Goal: Find specific page/section

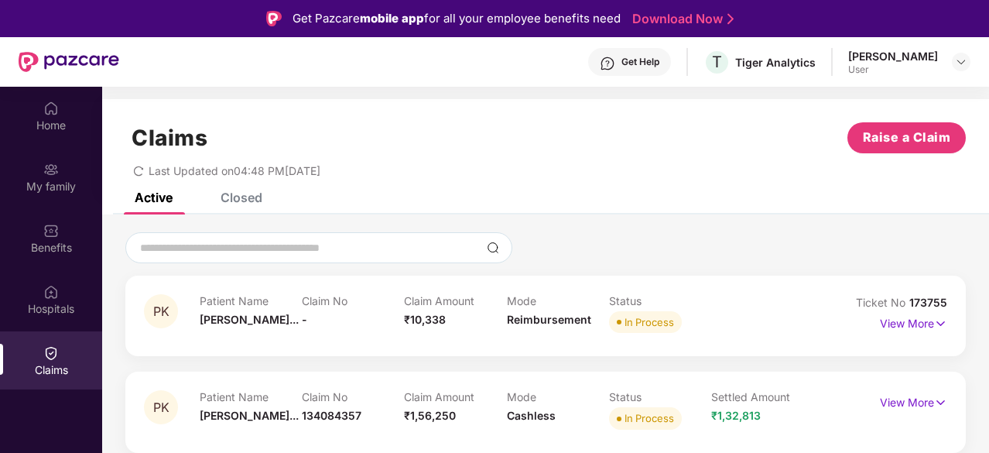
scroll to position [145, 0]
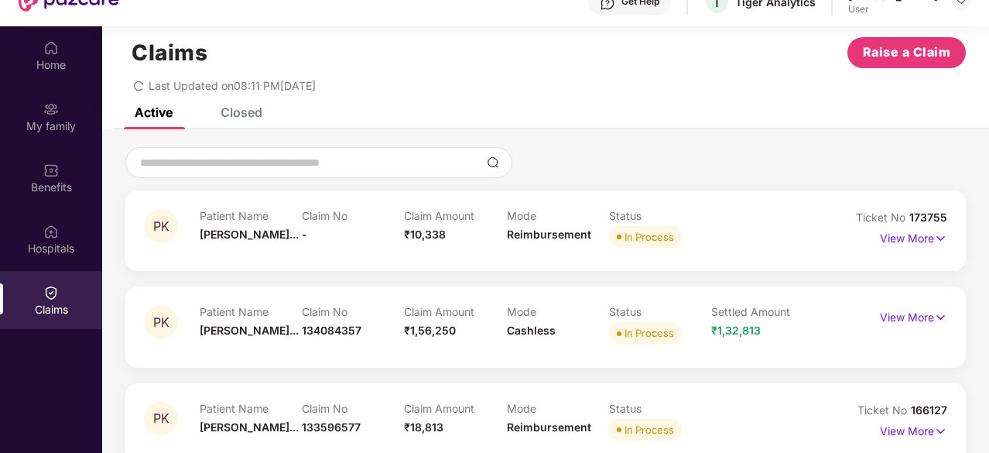
scroll to position [87, 0]
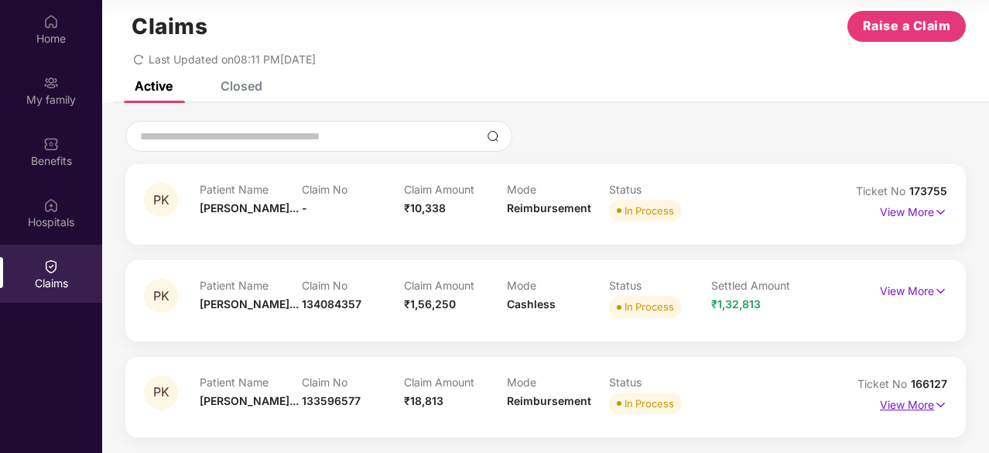
click at [925, 412] on p "View More" at bounding box center [913, 402] width 67 height 21
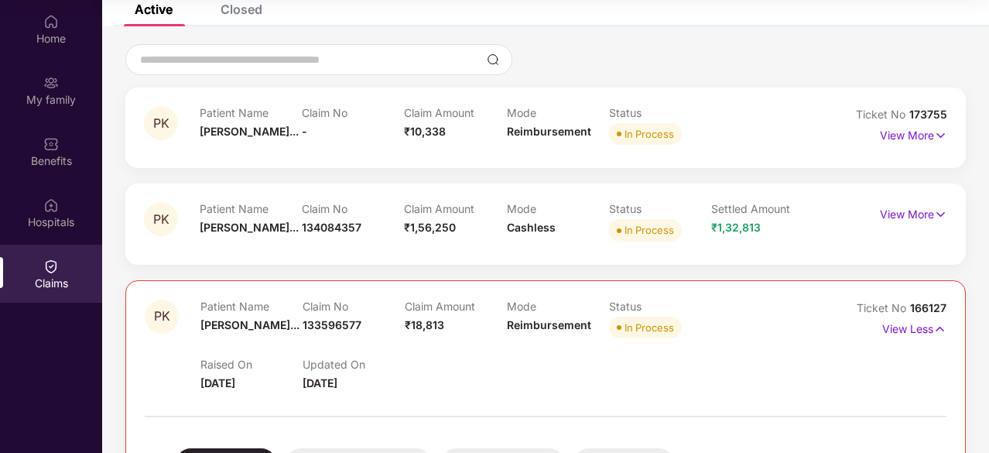
scroll to position [94, 0]
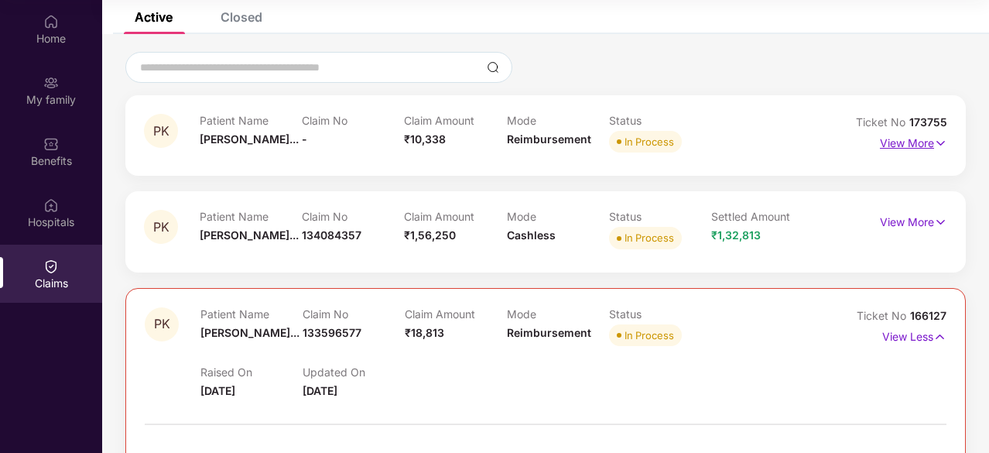
click at [910, 143] on p "View More" at bounding box center [913, 141] width 67 height 21
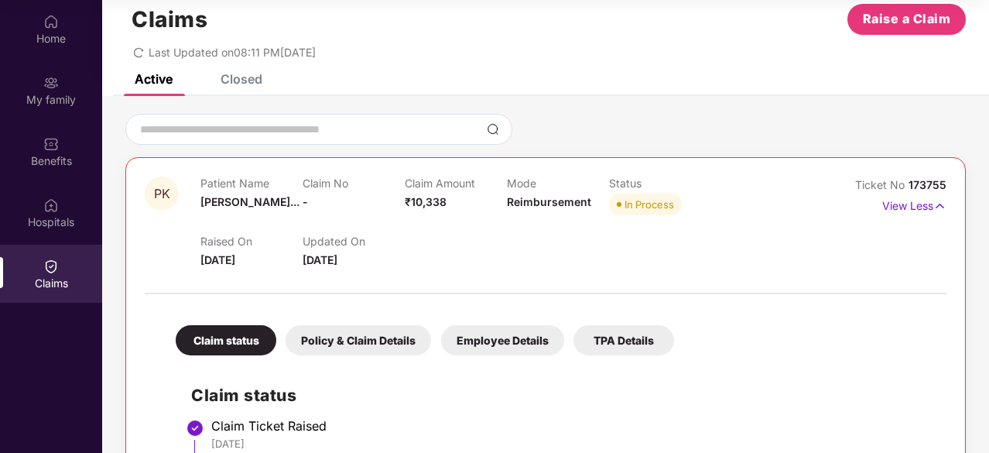
scroll to position [62, 0]
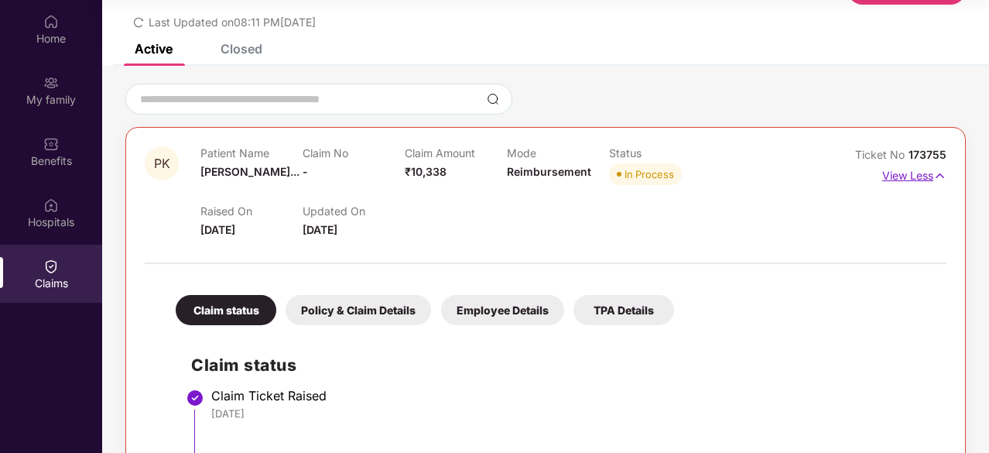
click at [907, 175] on p "View Less" at bounding box center [914, 173] width 64 height 21
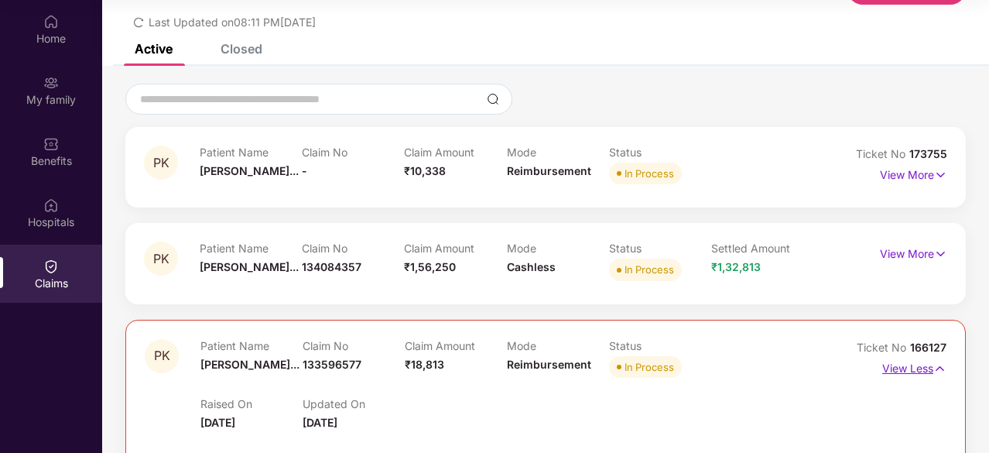
click at [891, 364] on p "View Less" at bounding box center [914, 366] width 64 height 21
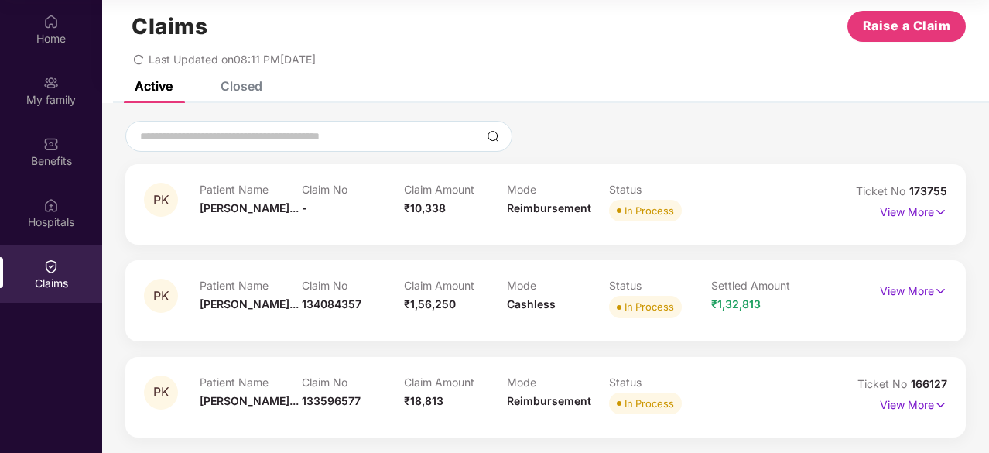
scroll to position [25, 0]
click at [911, 293] on p "View More" at bounding box center [913, 289] width 67 height 21
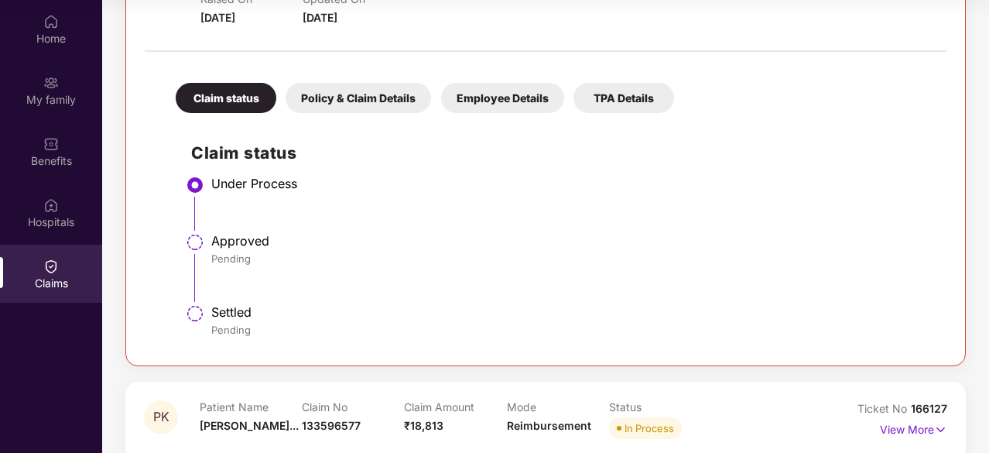
scroll to position [0, 0]
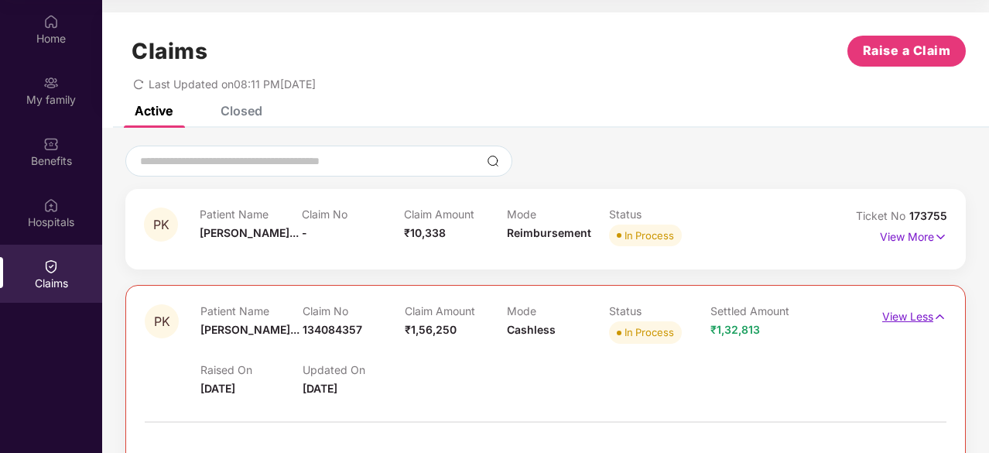
click at [891, 323] on p "View Less" at bounding box center [914, 314] width 64 height 21
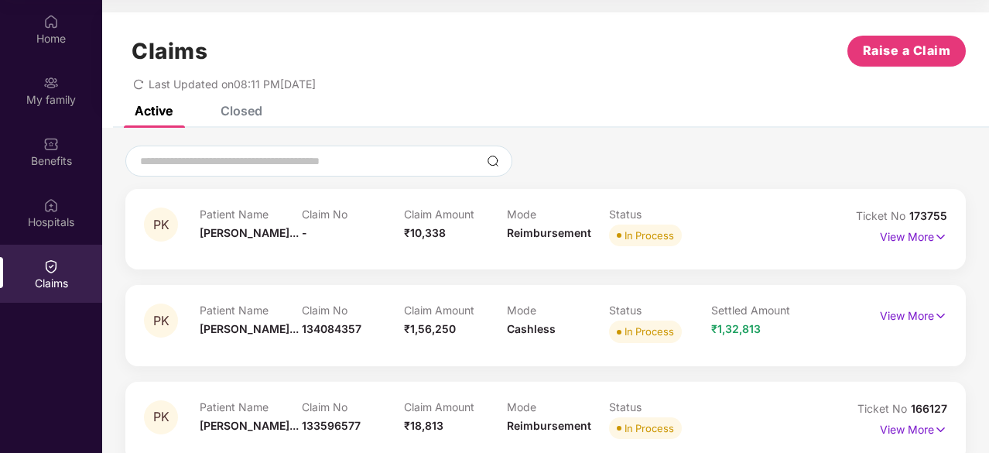
click at [251, 109] on div "Closed" at bounding box center [241, 110] width 42 height 15
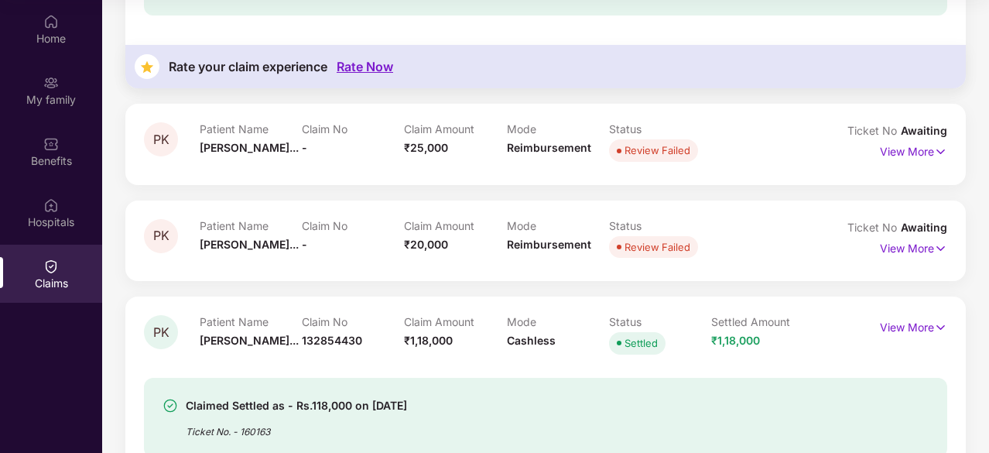
scroll to position [412, 0]
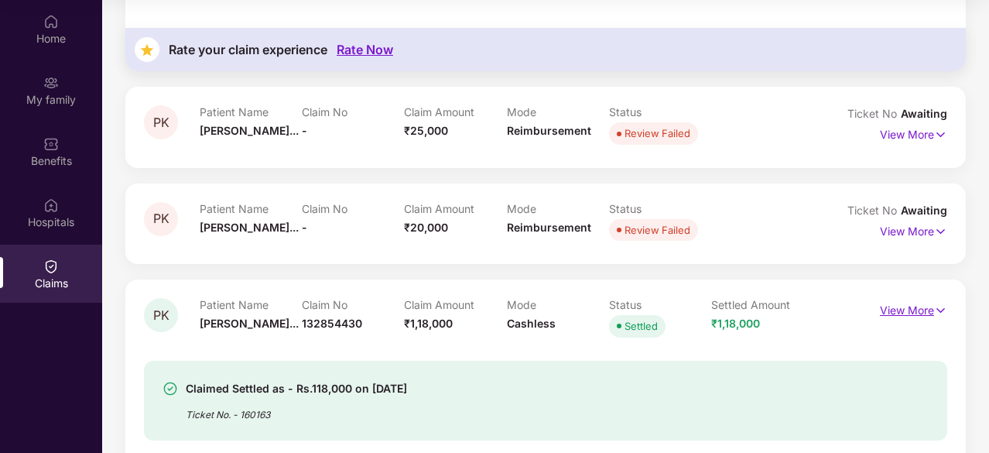
click at [904, 307] on p "View More" at bounding box center [913, 308] width 67 height 21
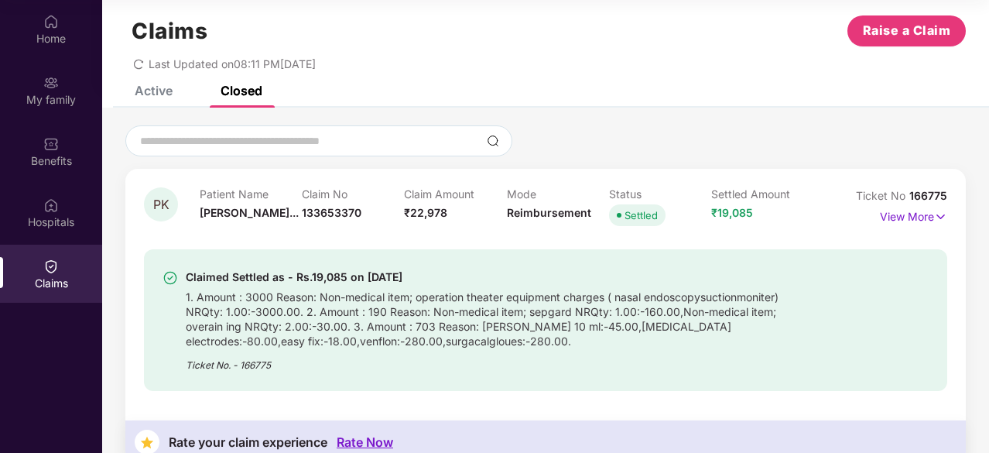
scroll to position [0, 0]
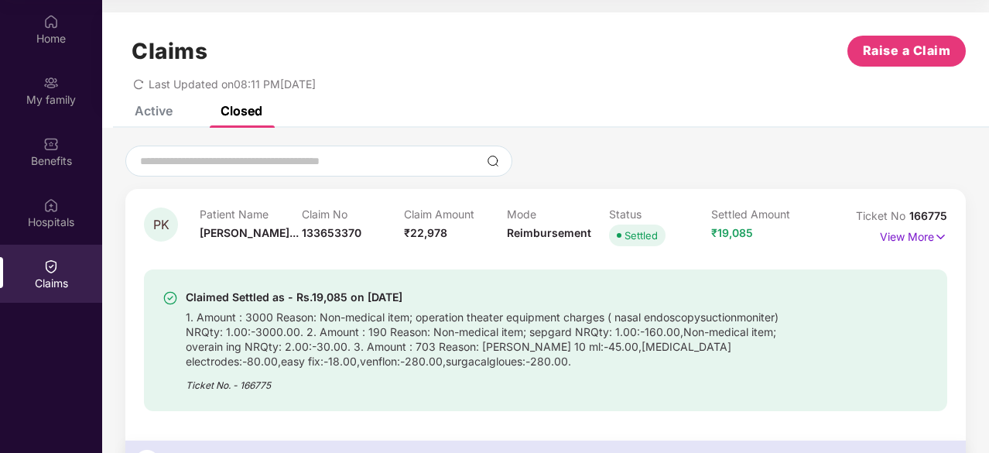
click at [155, 125] on div "Active" at bounding box center [141, 111] width 61 height 34
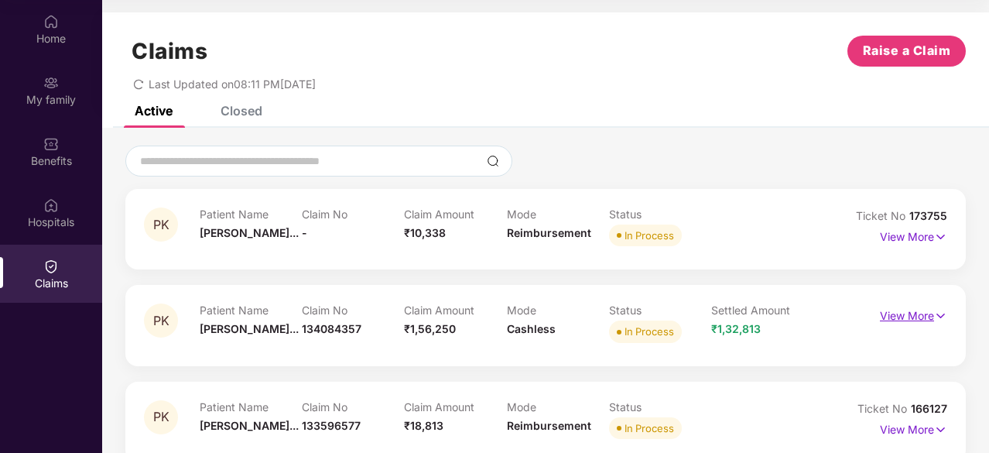
click at [885, 314] on p "View More" at bounding box center [913, 313] width 67 height 21
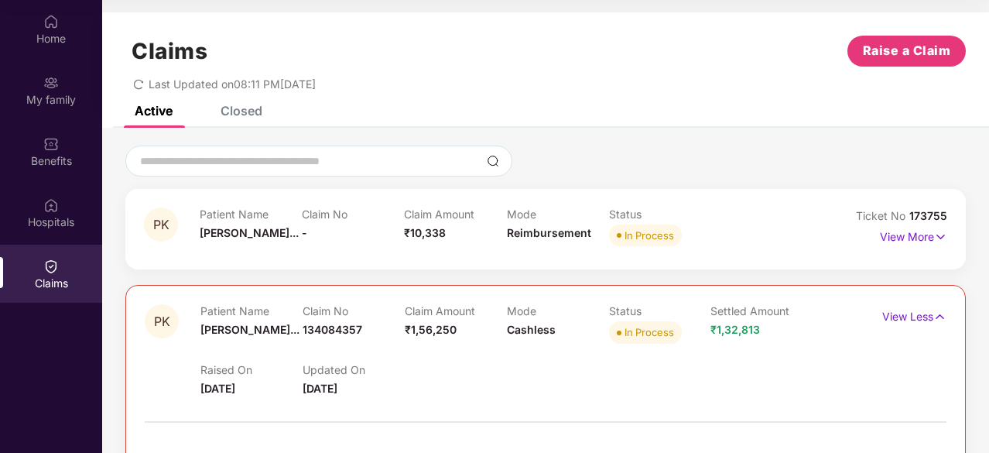
click at [245, 93] on div "Claims Raise a Claim Last Updated on 08:11 PM[DATE]" at bounding box center [545, 59] width 887 height 94
click at [245, 108] on div "Closed" at bounding box center [241, 110] width 42 height 15
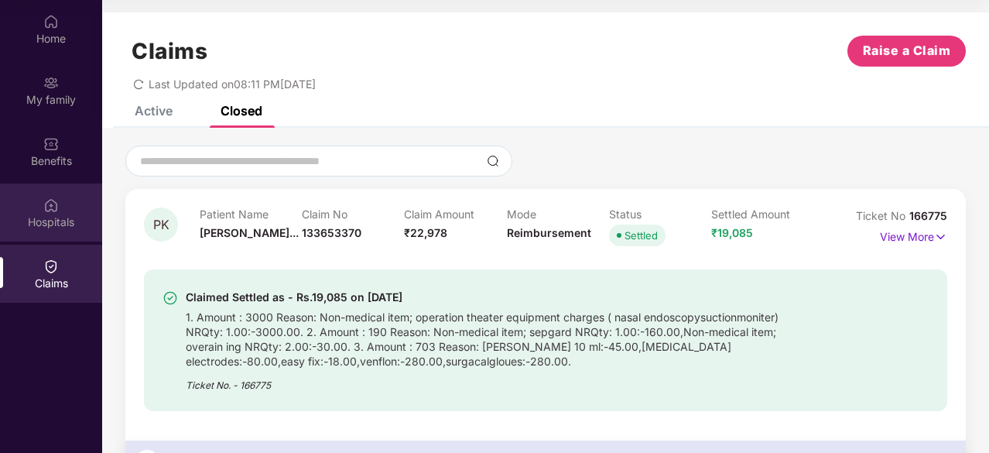
click at [60, 210] on div "Hospitals" at bounding box center [51, 212] width 102 height 58
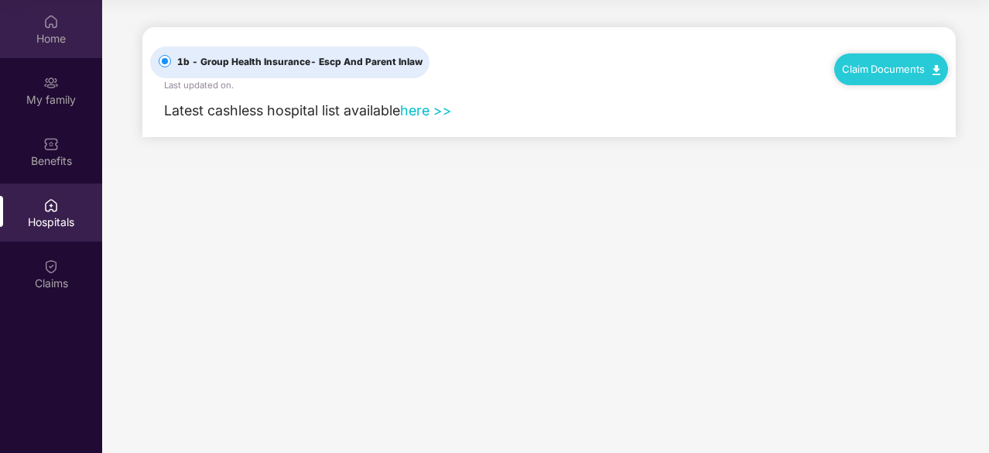
click at [51, 15] on img at bounding box center [50, 21] width 15 height 15
